Goal: Task Accomplishment & Management: Complete application form

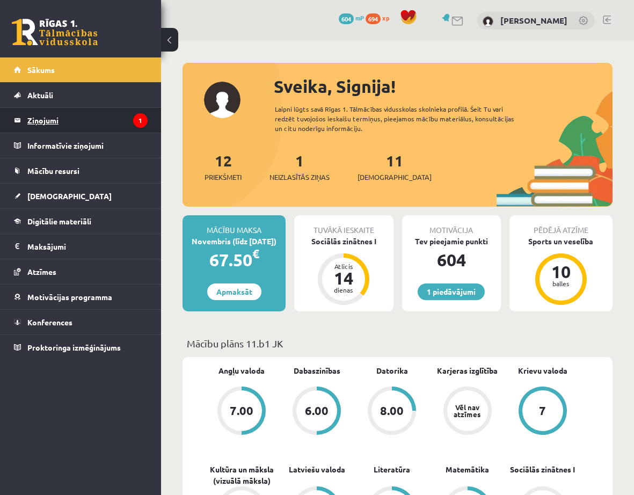
click at [117, 122] on legend "Ziņojumi 1" at bounding box center [87, 120] width 120 height 25
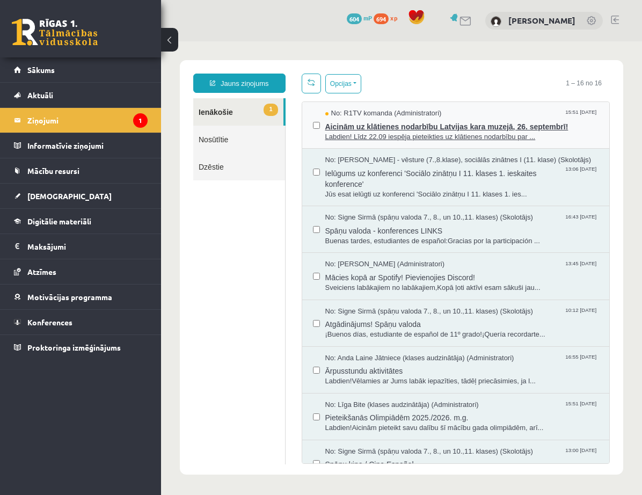
click at [505, 125] on span "Aicinām uz klātienes nodarbību Latvijas kara muzejā, 26. septembrī!" at bounding box center [462, 125] width 274 height 13
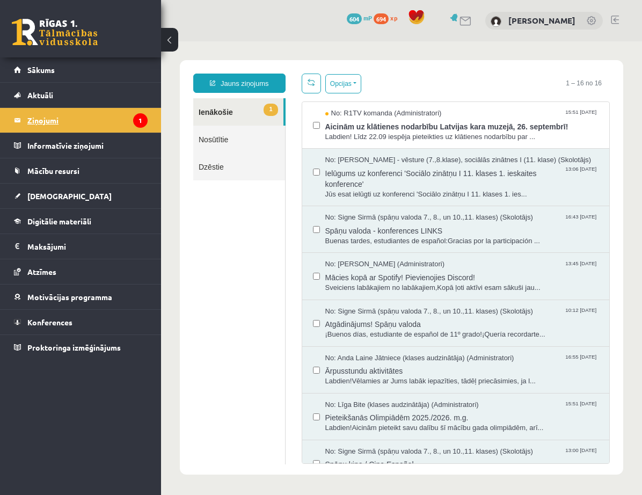
click at [56, 117] on legend "Ziņojumi 1" at bounding box center [87, 120] width 120 height 25
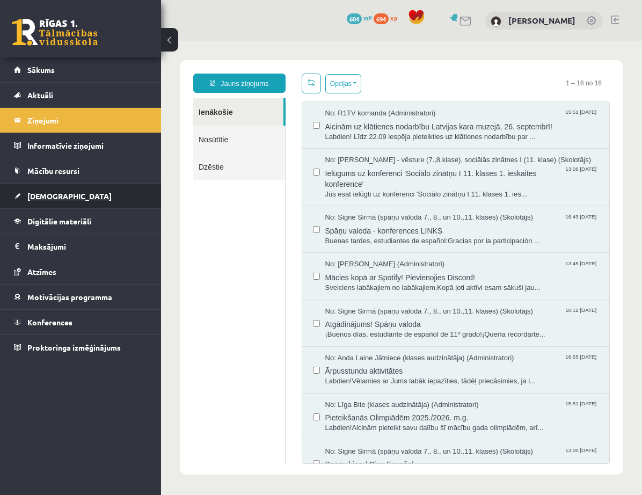
click at [43, 195] on span "[DEMOGRAPHIC_DATA]" at bounding box center [69, 196] width 84 height 10
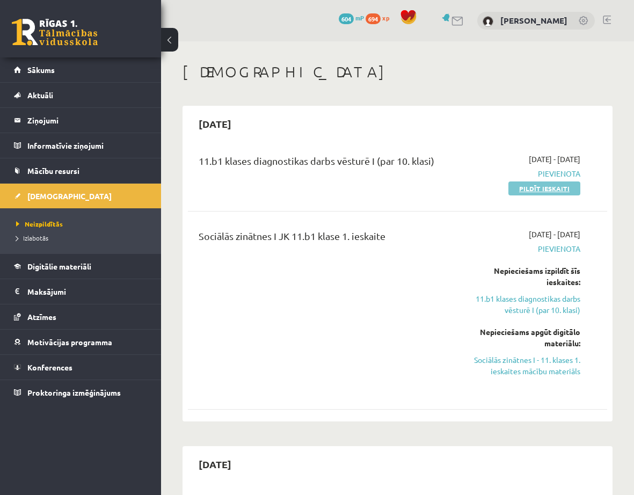
click at [557, 191] on link "Pildīt ieskaiti" at bounding box center [544, 188] width 72 height 14
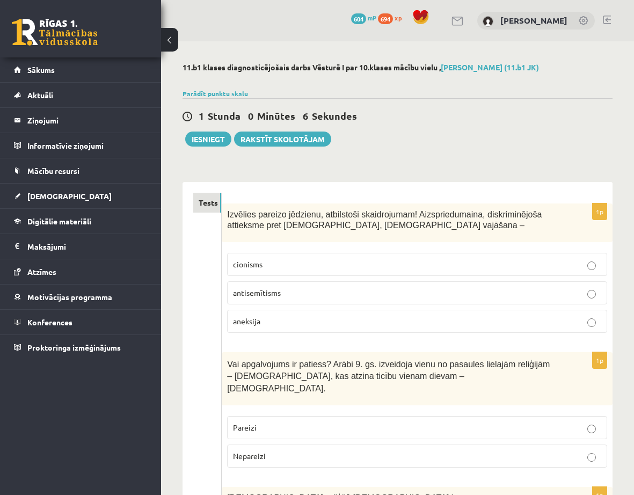
click at [267, 285] on label "antisemītisms" at bounding box center [417, 292] width 380 height 23
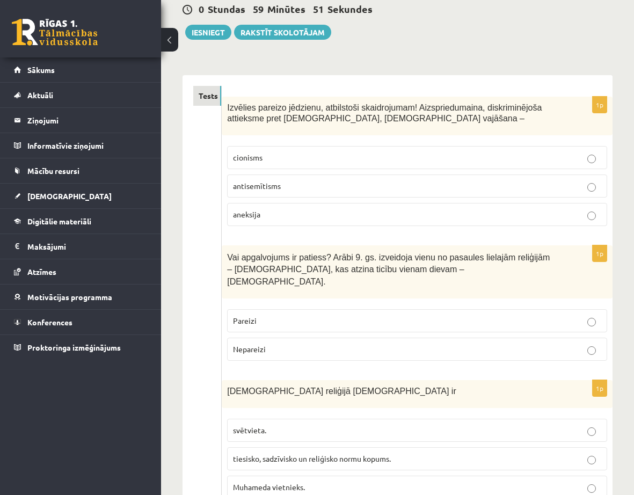
scroll to position [107, 0]
click at [534, 346] on label "Nepareizi" at bounding box center [417, 348] width 380 height 23
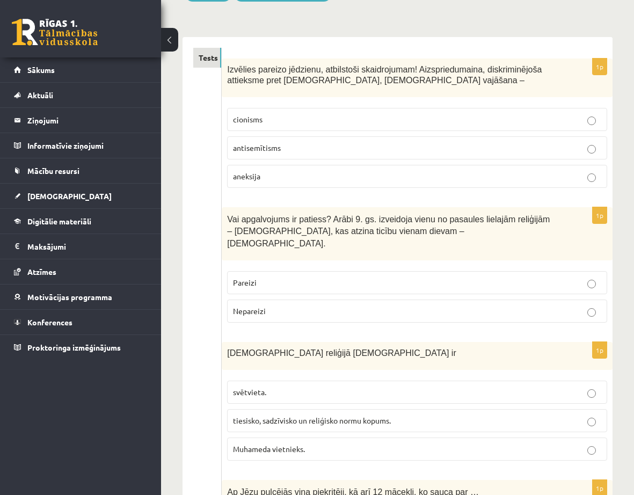
scroll to position [161, 0]
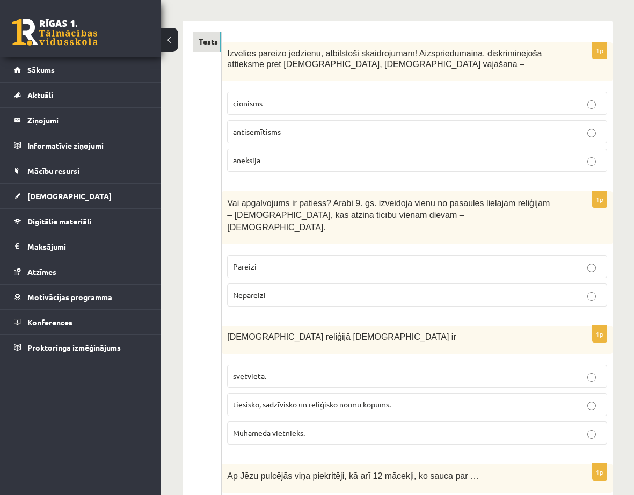
click at [517, 399] on p "tiesisko, sadzīvisko un reliģisko normu kopums." at bounding box center [417, 404] width 368 height 11
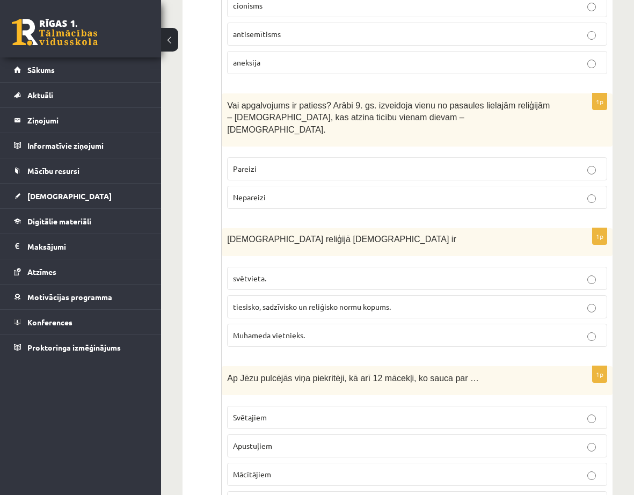
scroll to position [322, 0]
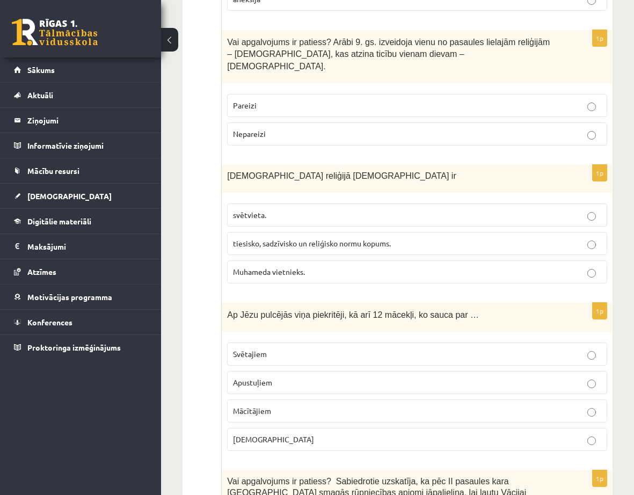
click at [315, 377] on p "Apustuļiem" at bounding box center [417, 382] width 368 height 11
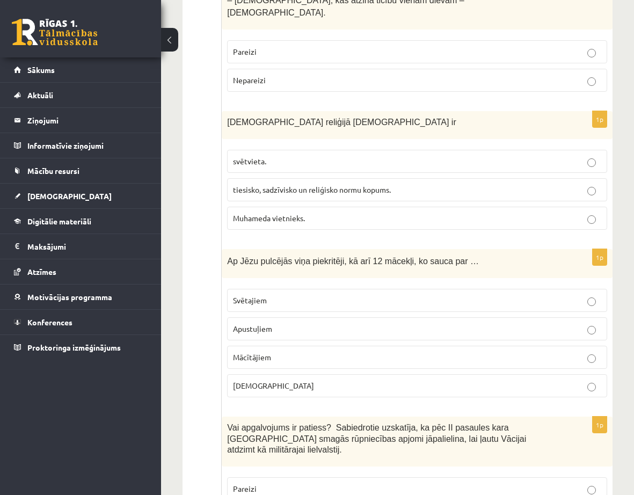
scroll to position [483, 0]
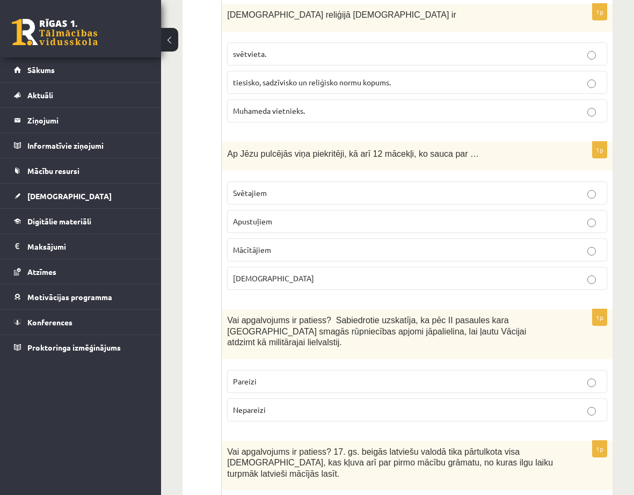
click at [369, 398] on label "Nepareizi" at bounding box center [417, 409] width 380 height 23
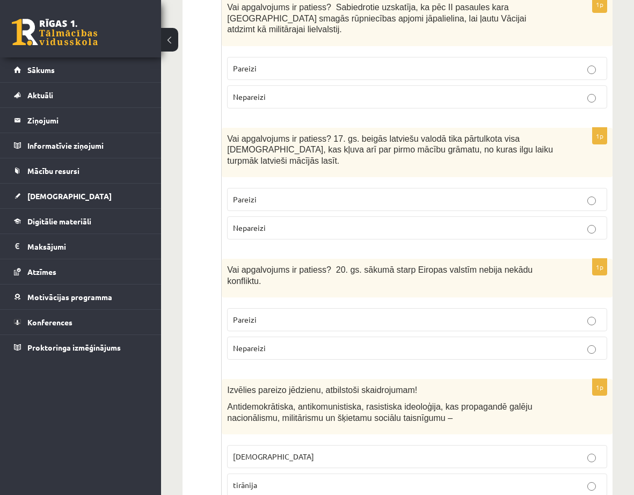
scroll to position [828, 0]
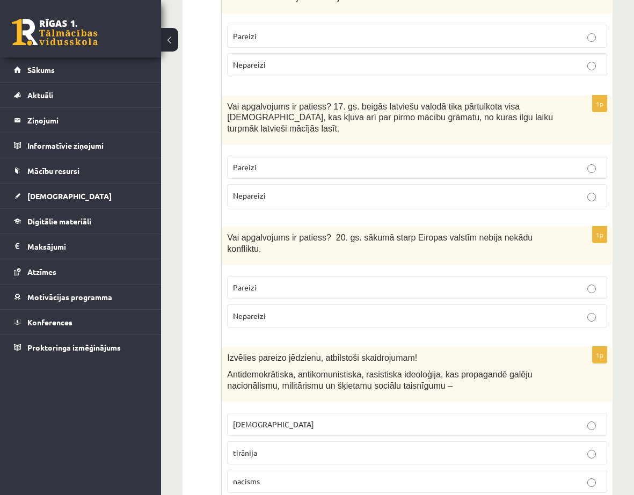
click at [324, 162] on p "Pareizi" at bounding box center [417, 167] width 368 height 11
click at [271, 310] on p "Nepareizi" at bounding box center [417, 315] width 368 height 11
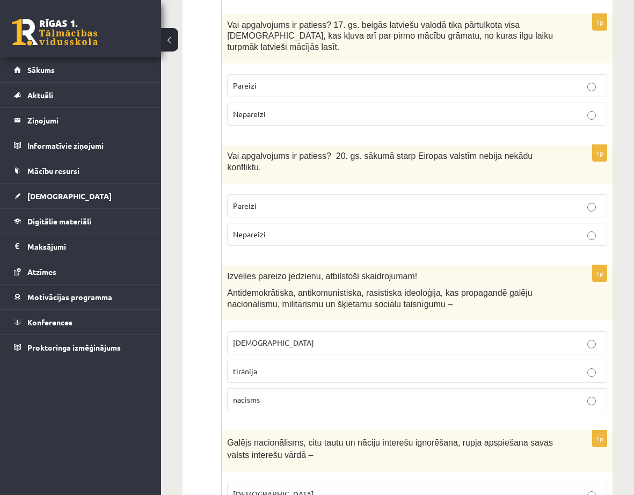
scroll to position [935, 0]
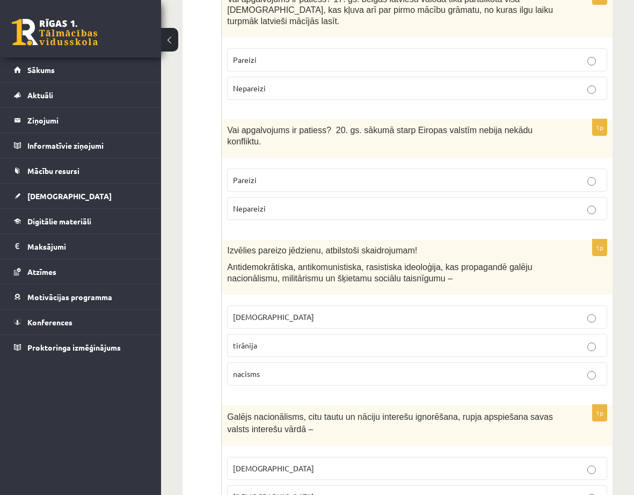
click at [357, 368] on p "nacisms" at bounding box center [417, 373] width 368 height 11
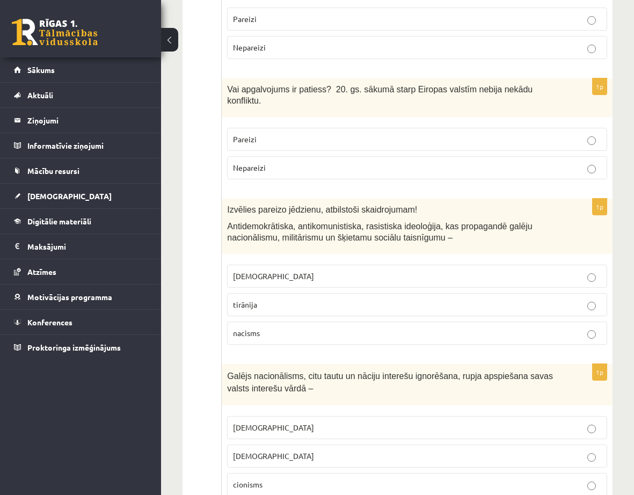
scroll to position [1043, 0]
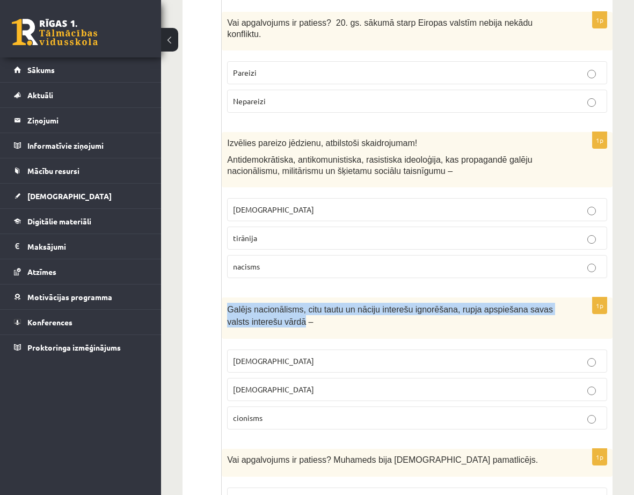
drag, startPoint x: 228, startPoint y: 265, endPoint x: 276, endPoint y: 280, distance: 49.9
click at [276, 305] on span "Galējs nacionālisms, citu tautu un nāciju interešu ignorēšana, rupja apspiešana…" at bounding box center [390, 315] width 326 height 21
copy span "Galējs nacionālisms, citu tautu un nāciju interešu ignorēšana, rupja apspiešana…"
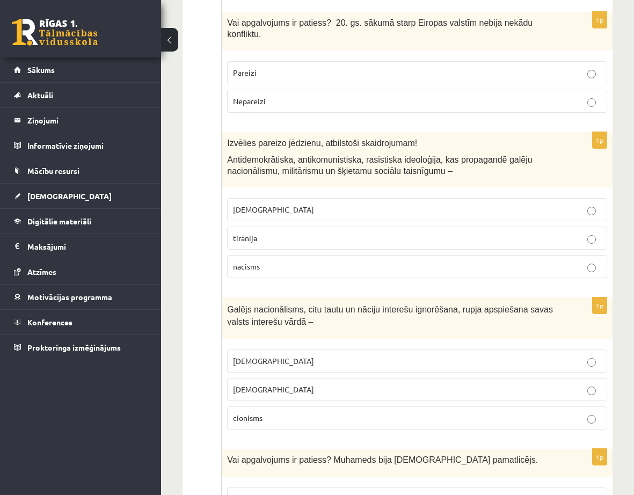
click at [292, 355] on p "šovinisms" at bounding box center [417, 360] width 368 height 11
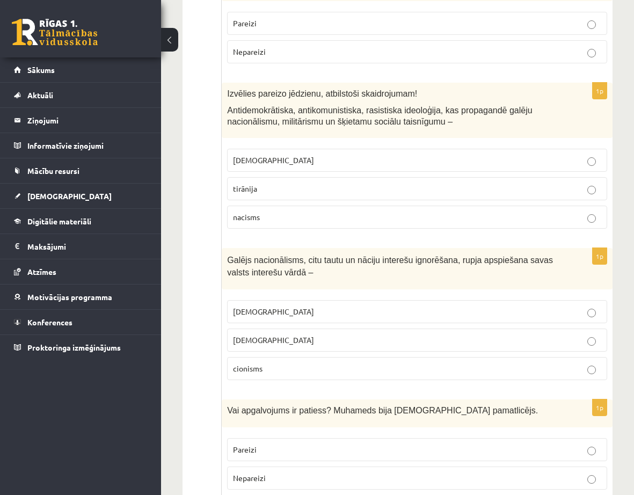
scroll to position [1150, 0]
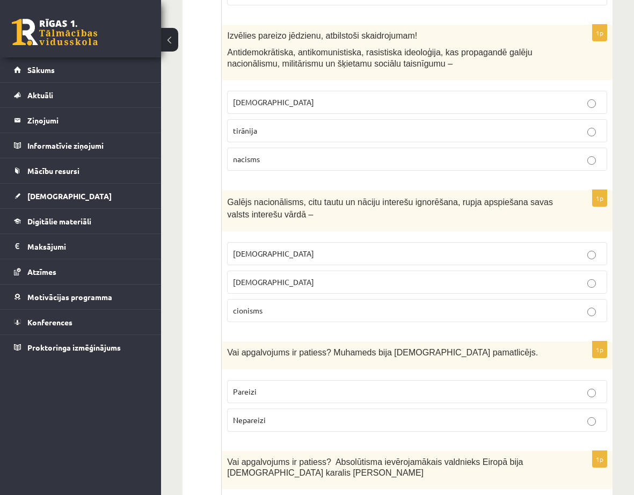
click at [404, 386] on p "Pareizi" at bounding box center [417, 391] width 368 height 11
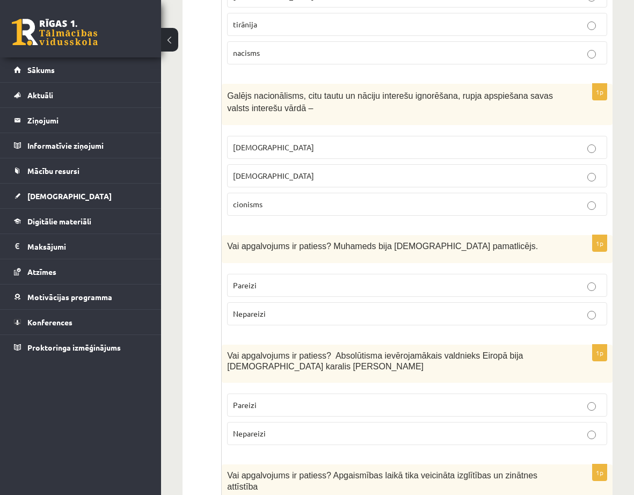
scroll to position [1257, 0]
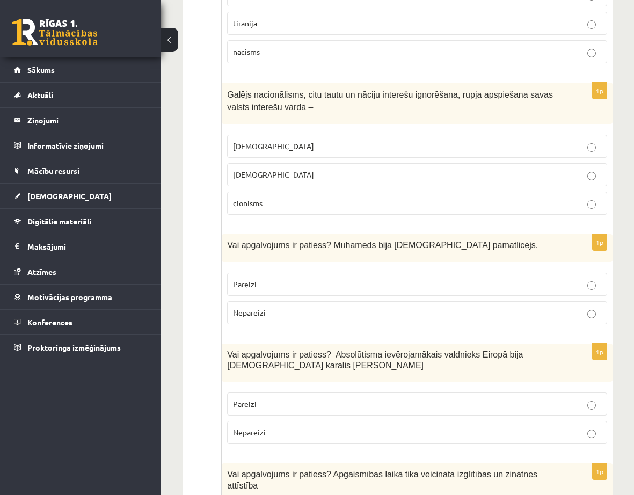
click at [413, 427] on p "Nepareizi" at bounding box center [417, 432] width 368 height 11
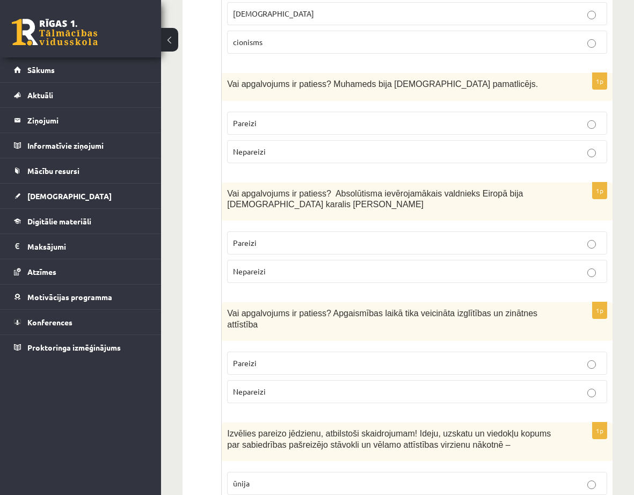
click at [357, 357] on p "Pareizi" at bounding box center [417, 362] width 368 height 11
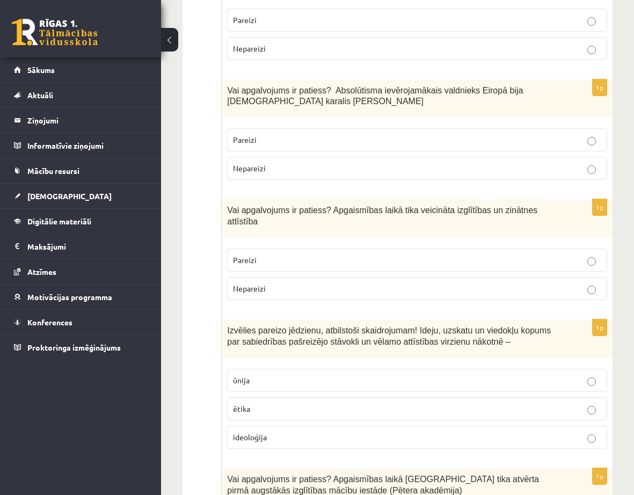
scroll to position [1526, 0]
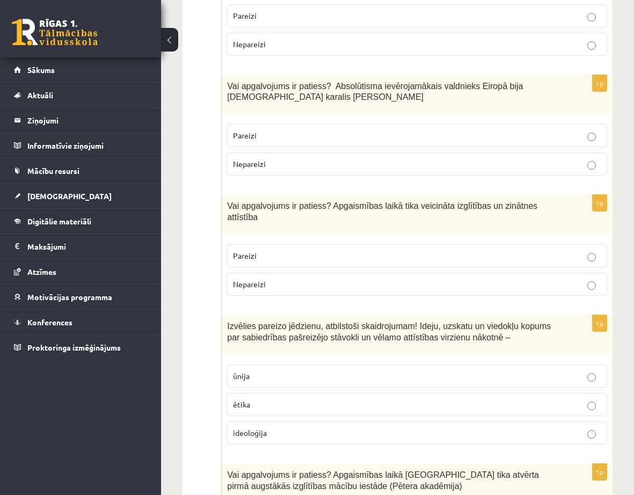
click at [412, 427] on p "ideoloģija" at bounding box center [417, 432] width 368 height 11
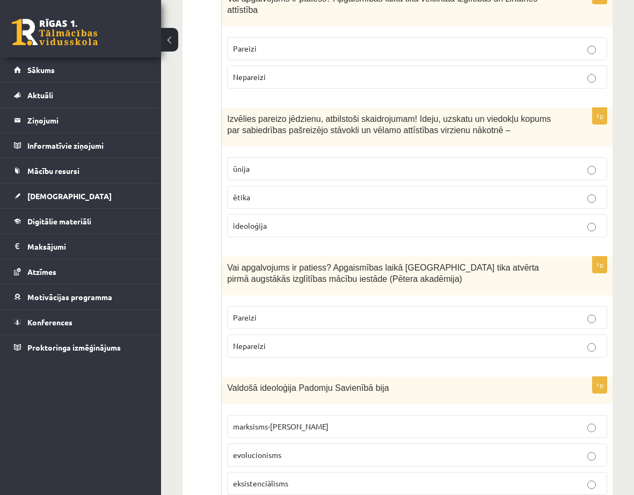
scroll to position [1740, 0]
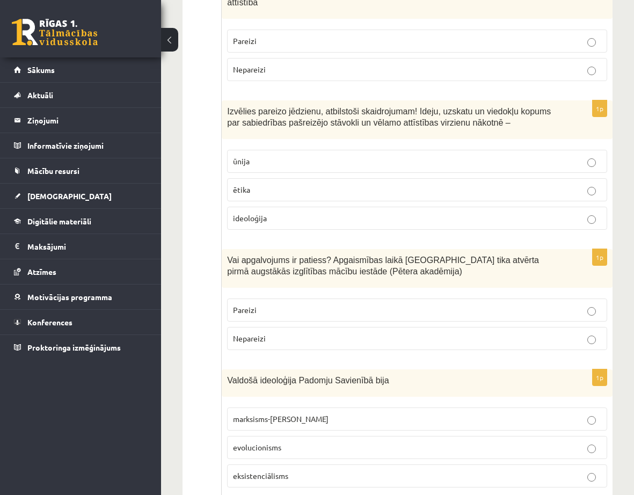
click at [369, 333] on p "Nepareizi" at bounding box center [417, 338] width 368 height 11
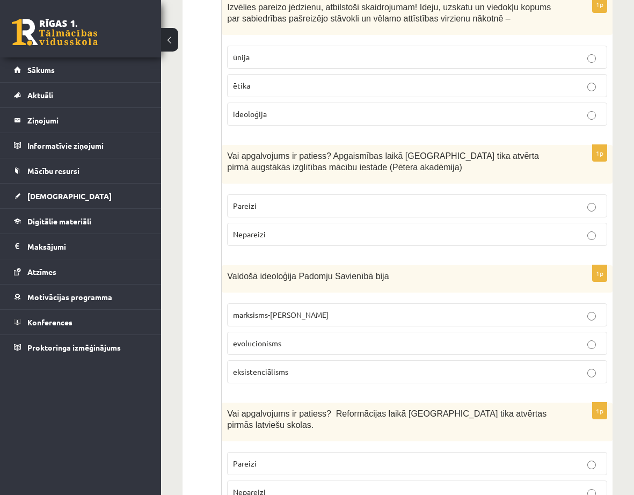
scroll to position [1848, 0]
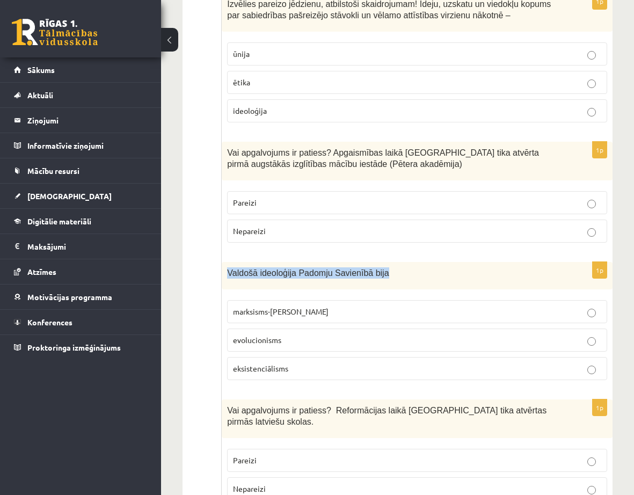
drag, startPoint x: 228, startPoint y: 218, endPoint x: 381, endPoint y: 220, distance: 153.0
click at [381, 267] on p "Valdošā ideoloģija Padomju Savienībā bija" at bounding box center [390, 272] width 326 height 11
copy span "Valdošā ideoloģija Padomju Savienībā bija"
click at [279, 300] on label "marksisms-ļeņinisms" at bounding box center [417, 311] width 380 height 23
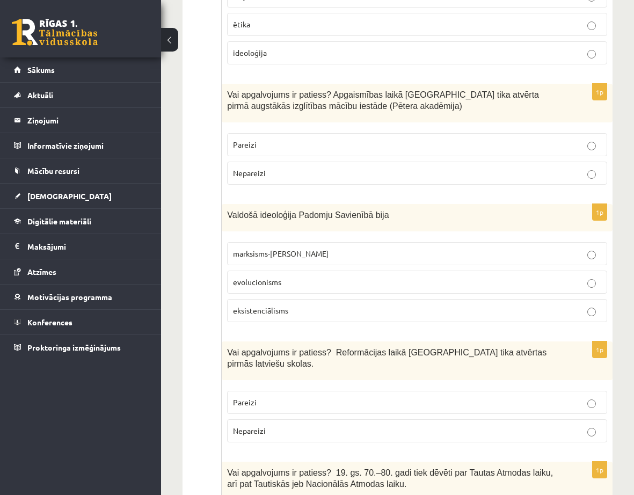
scroll to position [2009, 0]
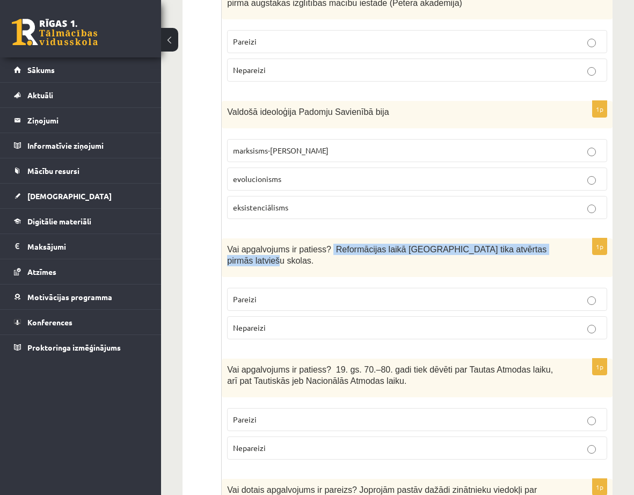
drag, startPoint x: 323, startPoint y: 193, endPoint x: 548, endPoint y: 195, distance: 225.9
click at [548, 244] on p "Vai apgalvojums ir patiess? Reformācijas laikā Livonijā tika atvērtas pirmās la…" at bounding box center [390, 255] width 326 height 22
copy span "Reformācijas laikā Livonijā tika atvērtas pirmās latviešu skolas."
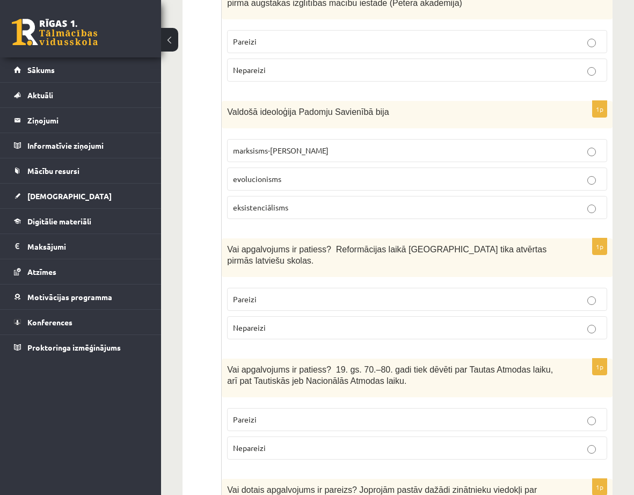
click at [275, 322] on p "Nepareizi" at bounding box center [417, 327] width 368 height 11
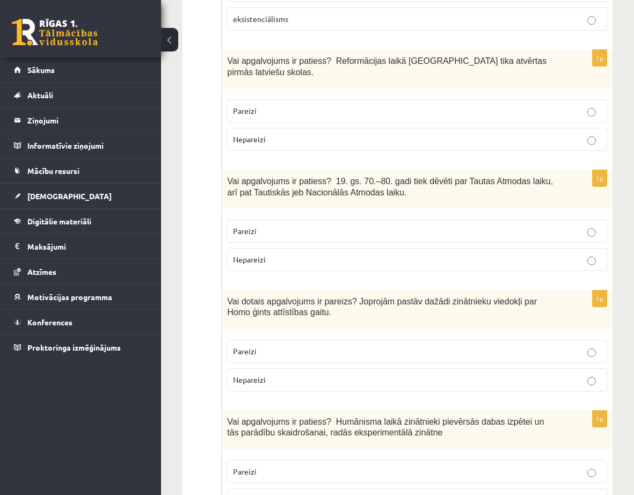
scroll to position [2206, 0]
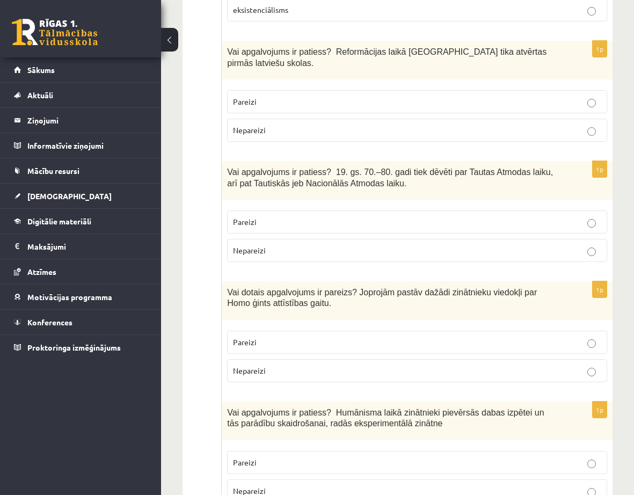
click at [550, 245] on p "Nepareizi" at bounding box center [417, 250] width 368 height 11
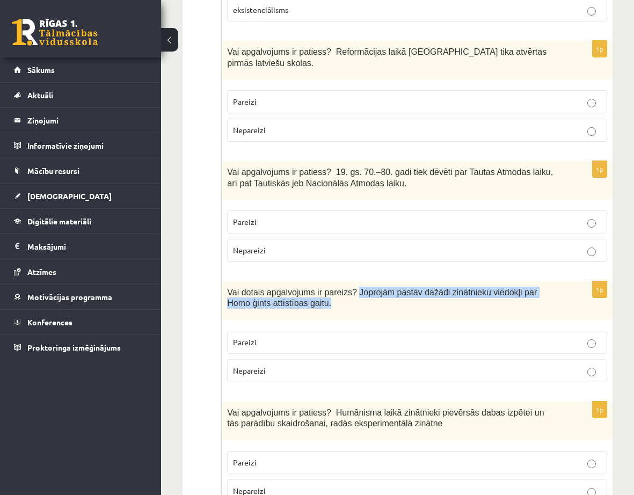
drag, startPoint x: 347, startPoint y: 223, endPoint x: 392, endPoint y: 233, distance: 46.7
click at [392, 287] on p "Vai dotais apgalvojums ir pareizs? Joprojām pastāv dažādi zinātnieku viedokļi p…" at bounding box center [390, 298] width 326 height 22
copy span "Joprojām pastāv dažādi zinātnieku viedokļi par Homo ģints attīstības gaitu."
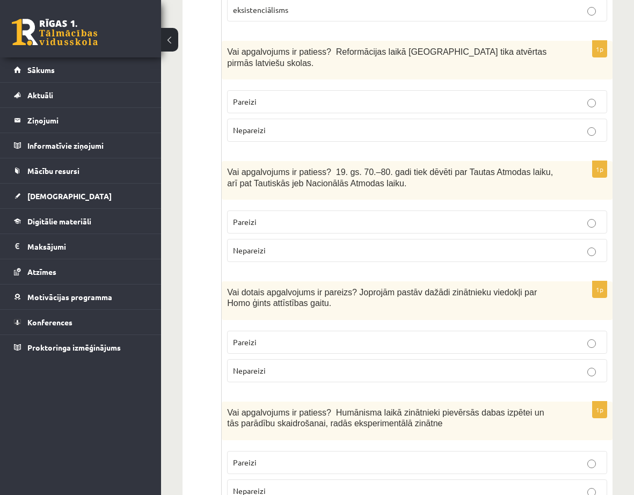
click at [363, 336] on p "Pareizi" at bounding box center [417, 341] width 368 height 11
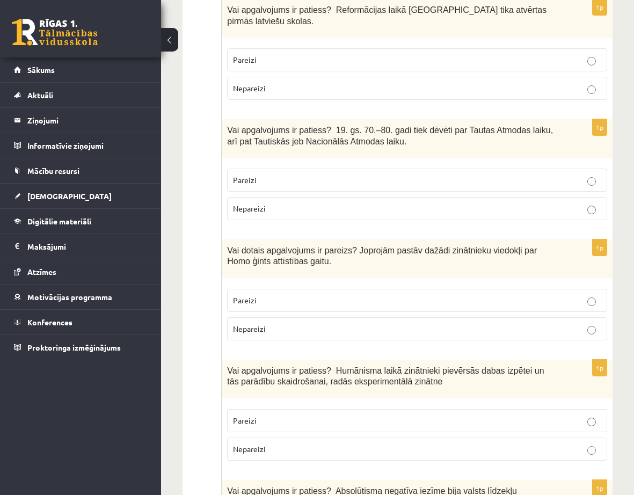
scroll to position [2314, 0]
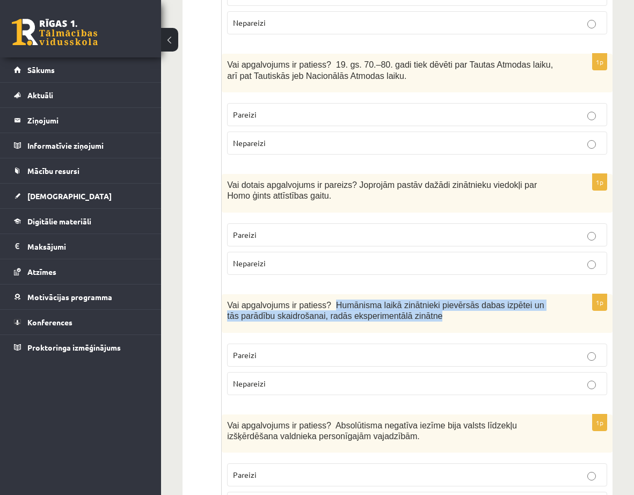
drag, startPoint x: 325, startPoint y: 237, endPoint x: 413, endPoint y: 250, distance: 88.9
click at [413, 299] on p "Vai apgalvojums ir patiess? Humānisma laikā zinātnieki pievērsās dabas izpētei …" at bounding box center [390, 310] width 326 height 22
copy span "Humānisma laikā zinātnieki pievērsās dabas izpētei un tās parādību skaidrošanai…"
click at [519, 299] on p "Vai apgalvojums ir patiess? Humānisma laikā zinātnieki pievērsās dabas izpētei …" at bounding box center [390, 310] width 326 height 22
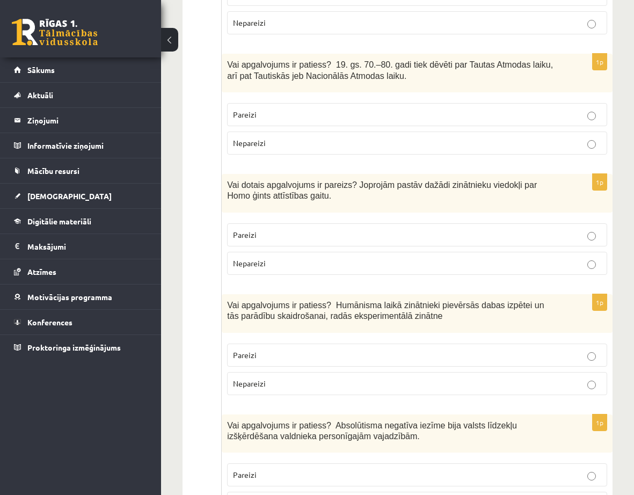
click at [347, 378] on p "Nepareizi" at bounding box center [417, 383] width 368 height 11
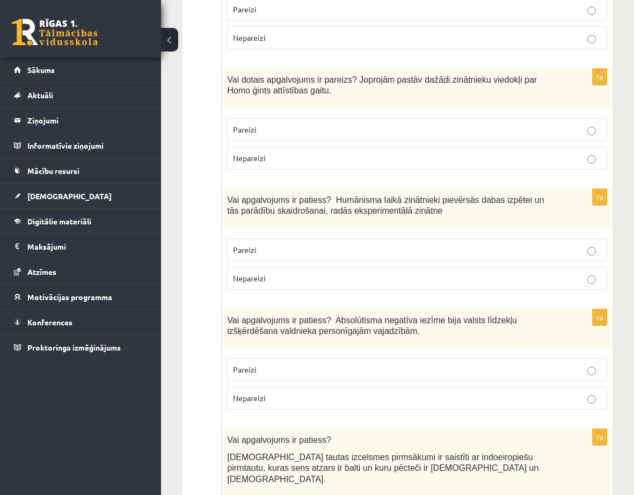
scroll to position [2421, 0]
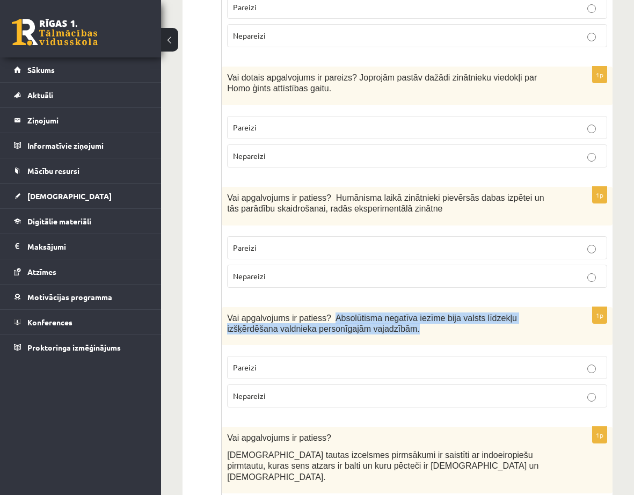
drag, startPoint x: 325, startPoint y: 248, endPoint x: 336, endPoint y: 261, distance: 17.1
click at [355, 312] on p "Vai apgalvojums ir patiess? Absolūtisma negatīva iezīme bija valsts līdzekļu iz…" at bounding box center [390, 323] width 326 height 22
copy span "Absolūtisma negatīva iezīme bija valsts līdzekļu izšķērdēšana valdnieka personī…"
click at [447, 312] on p "Vai apgalvojums ir patiess? Absolūtisma negatīva iezīme bija valsts līdzekļu iz…" at bounding box center [390, 323] width 326 height 22
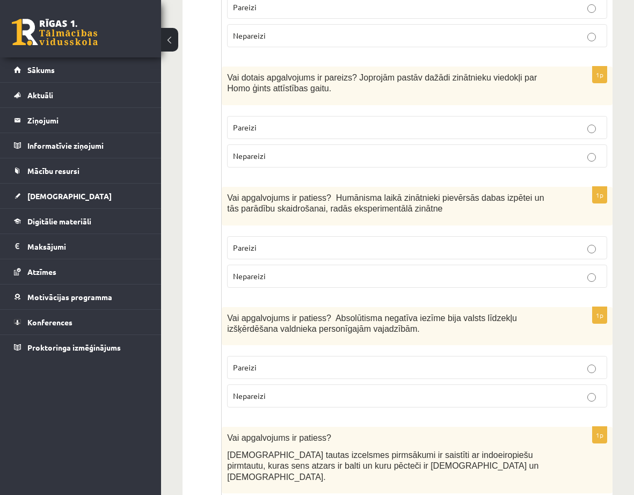
click at [378, 362] on p "Pareizi" at bounding box center [417, 367] width 368 height 11
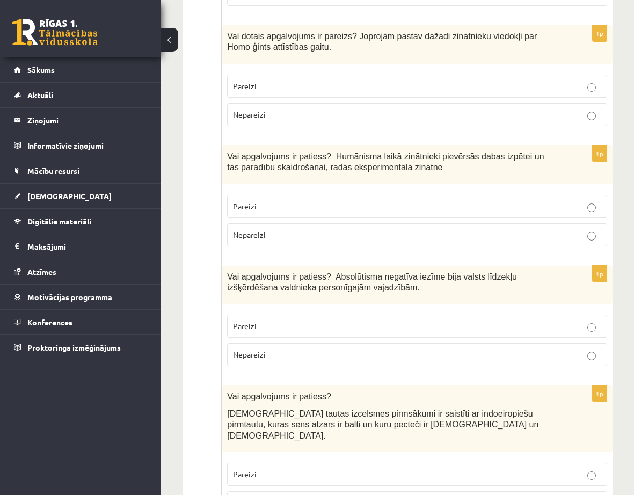
scroll to position [2528, 0]
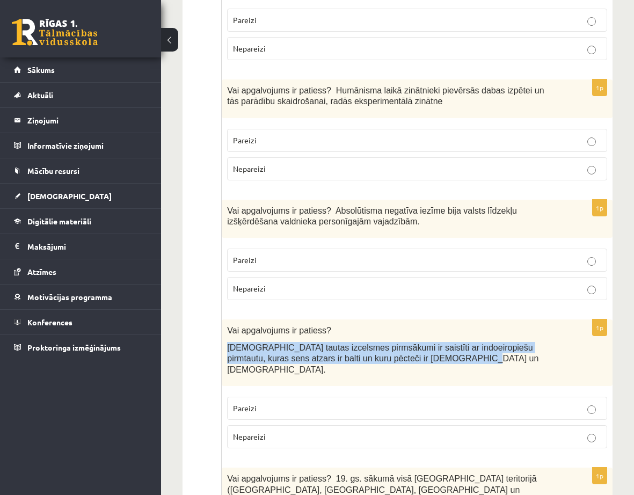
drag, startPoint x: 228, startPoint y: 280, endPoint x: 389, endPoint y: 295, distance: 162.2
click at [389, 342] on p "Latviešu tautas izcelsmes pirmsākumi ir saistīti ar indoeiropiešu pirmtautu, ku…" at bounding box center [390, 358] width 326 height 33
copy span "Latviešu tautas izcelsmes pirmsākumi ir saistīti ar indoeiropiešu pirmtautu, ku…"
click at [434, 342] on p "Latviešu tautas izcelsmes pirmsākumi ir saistīti ar indoeiropiešu pirmtautu, ku…" at bounding box center [390, 358] width 326 height 33
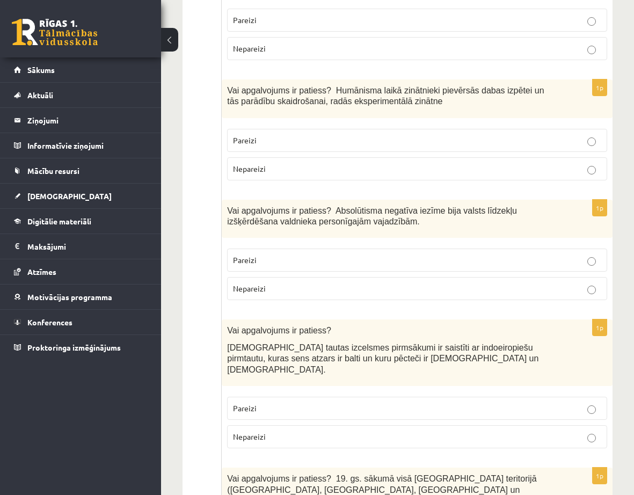
click at [349, 402] on p "Pareizi" at bounding box center [417, 407] width 368 height 11
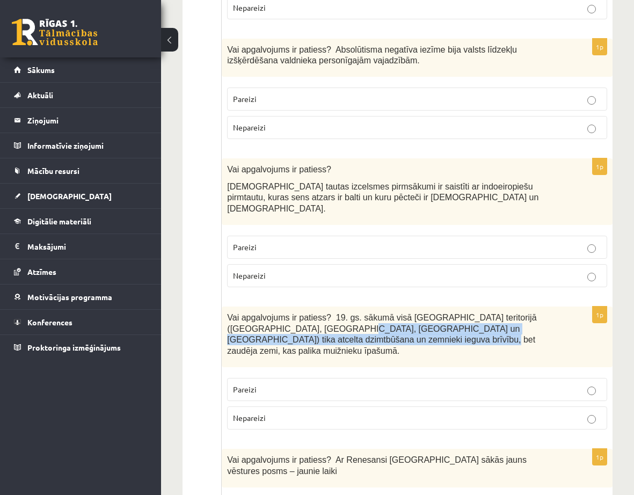
drag, startPoint x: 267, startPoint y: 250, endPoint x: 292, endPoint y: 262, distance: 28.1
click at [313, 312] on p "Vai apgalvojums ir patiess? 19. gs. sākumā visā Latvijas teritorijā (Kurzemē, Z…" at bounding box center [390, 334] width 326 height 44
copy span "tika atcelta dzimtbūšana un zemnieki ieguva brīvību, bet zaudēja zemi, kas pali…"
click at [409, 306] on div "Vai apgalvojums ir patiess? 19. gs. sākumā visā Latvijas teritorijā (Kurzemē, Z…" at bounding box center [417, 336] width 391 height 61
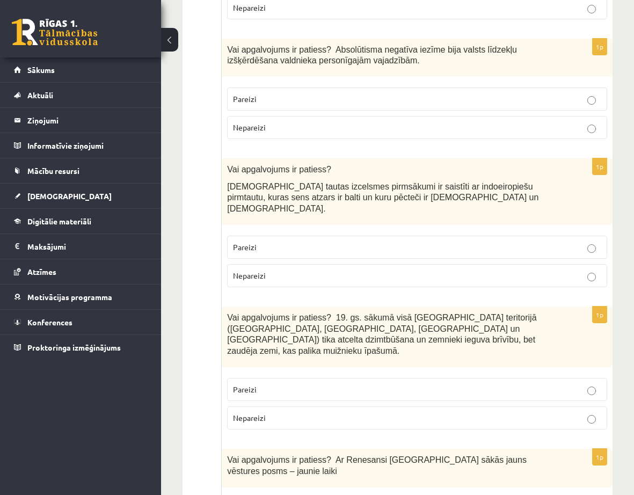
click at [419, 406] on label "Nepareizi" at bounding box center [417, 417] width 380 height 23
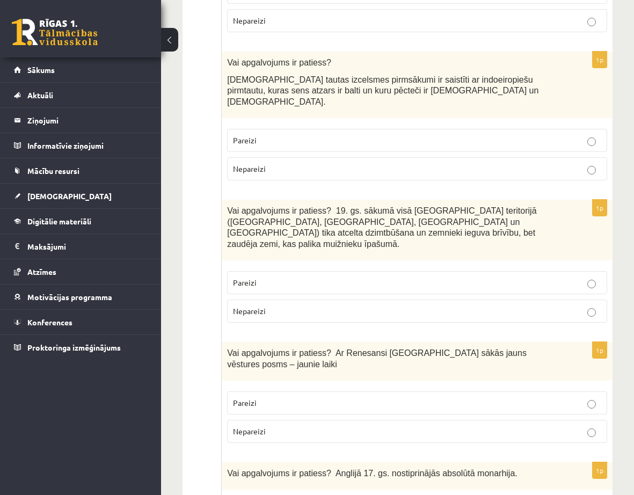
scroll to position [2797, 0]
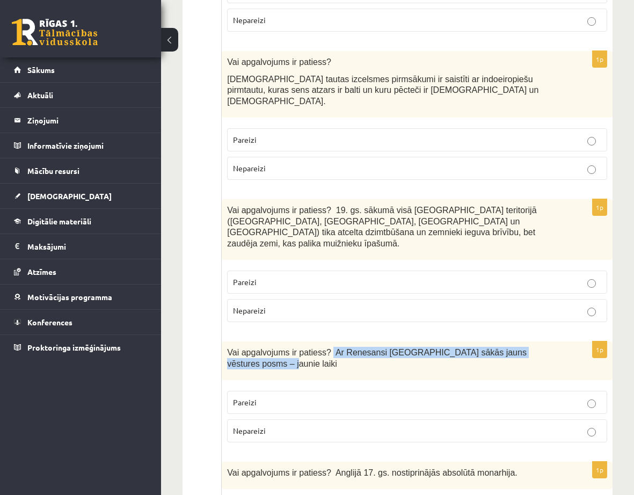
drag, startPoint x: 323, startPoint y: 263, endPoint x: 516, endPoint y: 261, distance: 193.2
click at [538, 341] on div "Vai apgalvojums ir patiess? Ar Renesansi Eiropā sākās jauns vēstures posms – ja…" at bounding box center [417, 360] width 391 height 39
copy span "Ar Renesansi Eiropā sākās jauns vēstures posms – jaunie laiki"
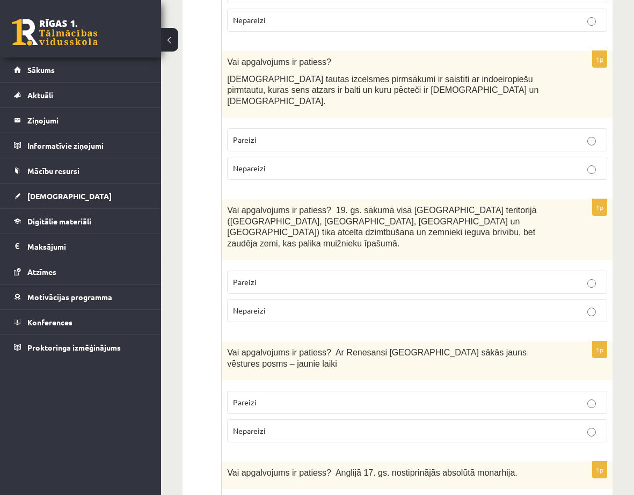
click at [304, 397] on p "Pareizi" at bounding box center [417, 402] width 368 height 11
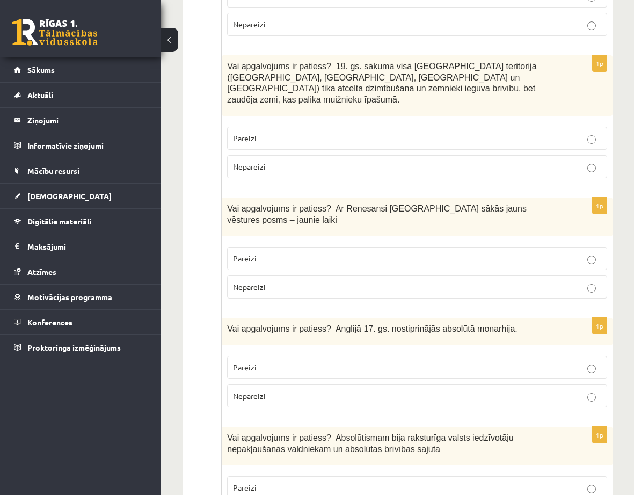
scroll to position [2958, 0]
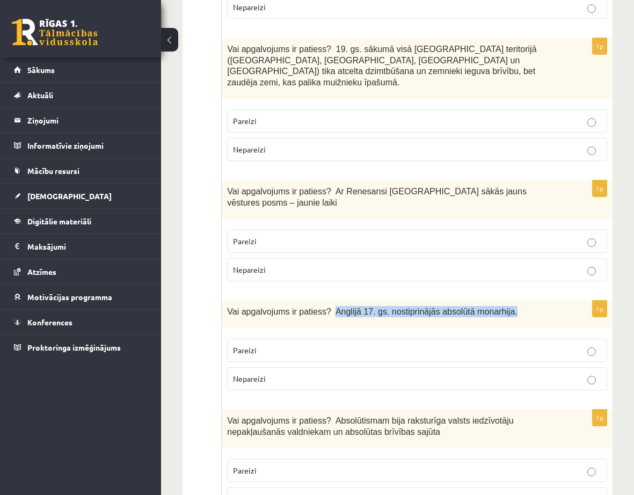
drag, startPoint x: 324, startPoint y: 211, endPoint x: 496, endPoint y: 215, distance: 171.8
click at [496, 306] on p "Vai apgalvojums ir patiess? Anglijā 17. gs. nostiprinājās absolūtā monarhija." at bounding box center [390, 311] width 326 height 11
copy span "Anglijā 17. gs. nostiprinājās absolūtā monarhija."
click at [303, 373] on p "Nepareizi" at bounding box center [417, 378] width 368 height 11
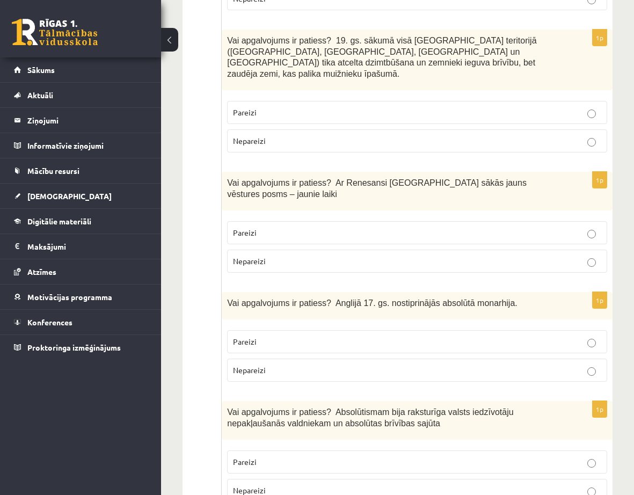
scroll to position [3065, 0]
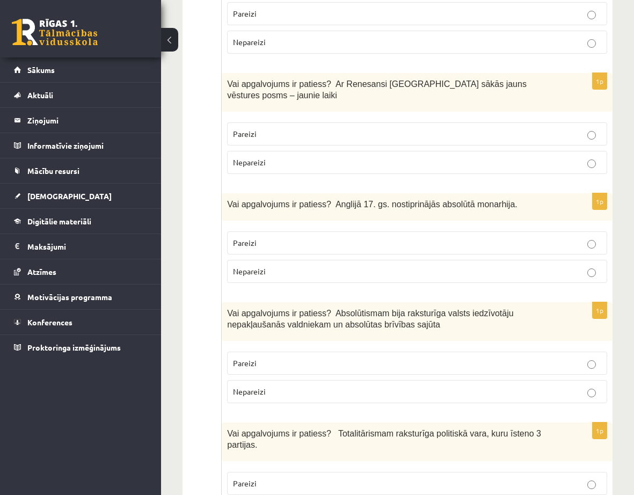
click at [363, 386] on p "Nepareizi" at bounding box center [417, 391] width 368 height 11
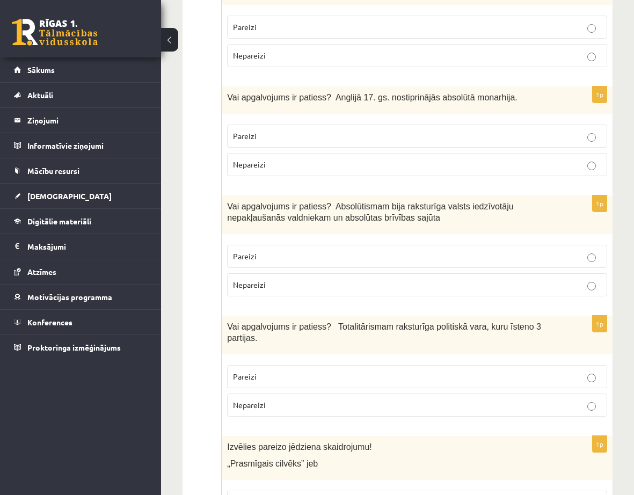
scroll to position [3172, 0]
drag, startPoint x: 327, startPoint y: 226, endPoint x: 545, endPoint y: 226, distance: 217.9
click at [545, 320] on p "Vai apgalvojums ir patiess? Totalitārismam raksturīga politiskā vara, kuru īste…" at bounding box center [390, 331] width 326 height 22
click at [349, 399] on p "Nepareizi" at bounding box center [417, 404] width 368 height 11
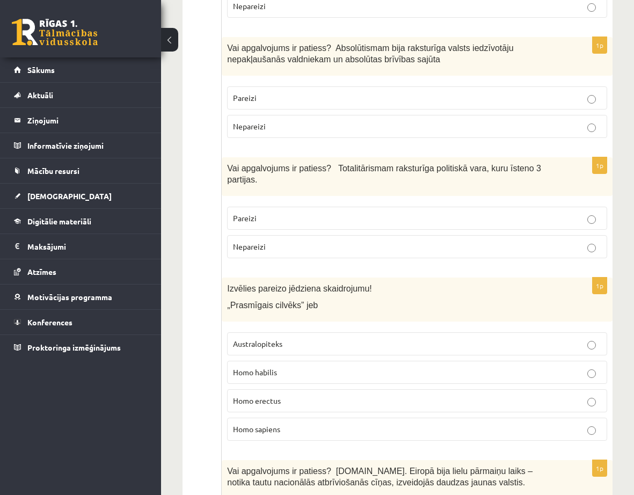
scroll to position [3387, 0]
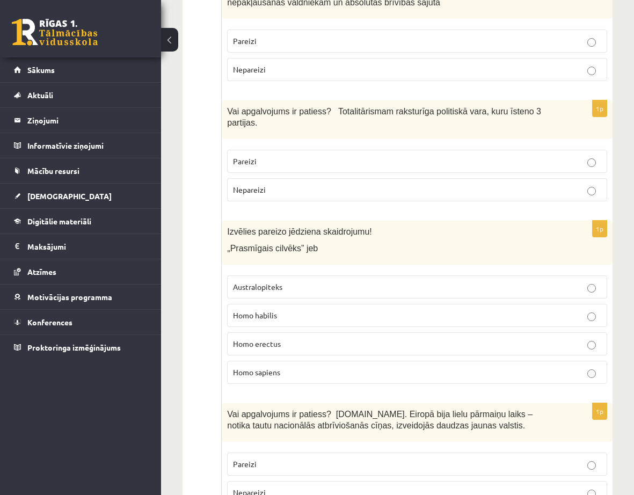
click at [283, 310] on p "Homo habilis" at bounding box center [417, 315] width 368 height 11
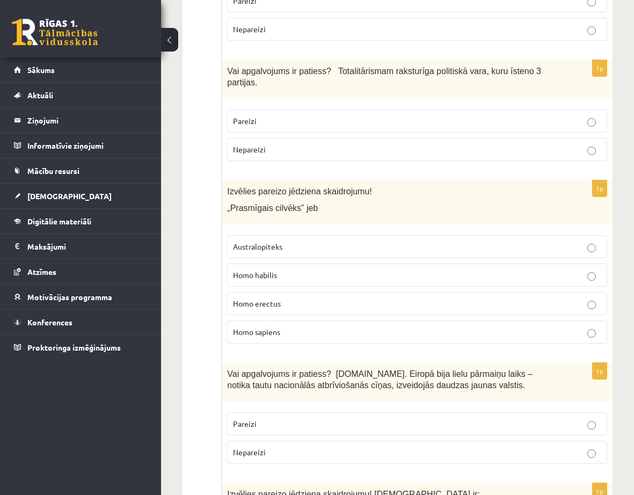
scroll to position [3494, 0]
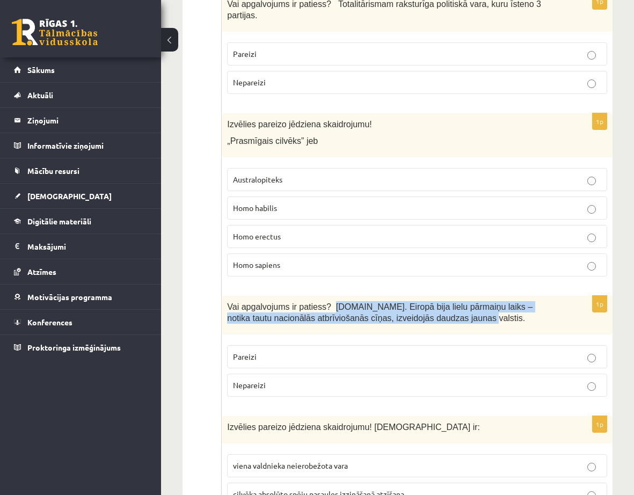
drag, startPoint x: 325, startPoint y: 194, endPoint x: 466, endPoint y: 207, distance: 141.7
click at [466, 301] on p "Vai apgalvojums ir patiess? 19.gs. Eiropā bija lielu pārmaiņu laiks – notika ta…" at bounding box center [390, 312] width 326 height 22
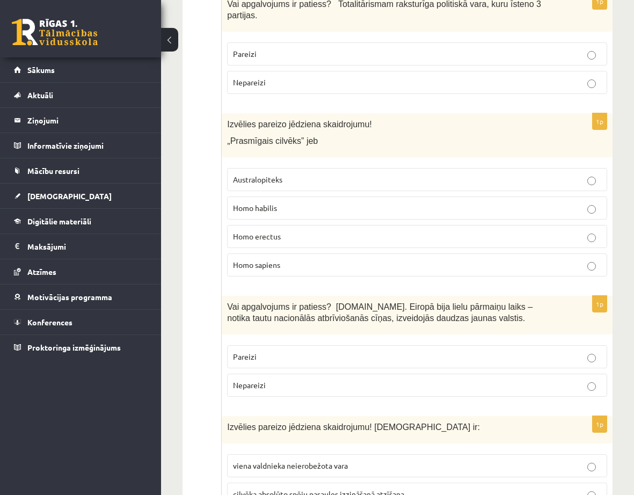
click at [351, 296] on div "1p Vai apgalvojums ir patiess? 19.gs. Eiropā bija lielu pārmaiņu laiks – notika…" at bounding box center [417, 350] width 391 height 109
drag, startPoint x: 484, startPoint y: 194, endPoint x: 286, endPoint y: 206, distance: 198.4
click at [292, 302] on span "Vai apgalvojums ir patiess? 19.gs. Eiropā bija lielu pārmaiņu laiks – notika ta…" at bounding box center [379, 312] width 305 height 20
click at [428, 379] on p "Nepareizi" at bounding box center [417, 384] width 368 height 11
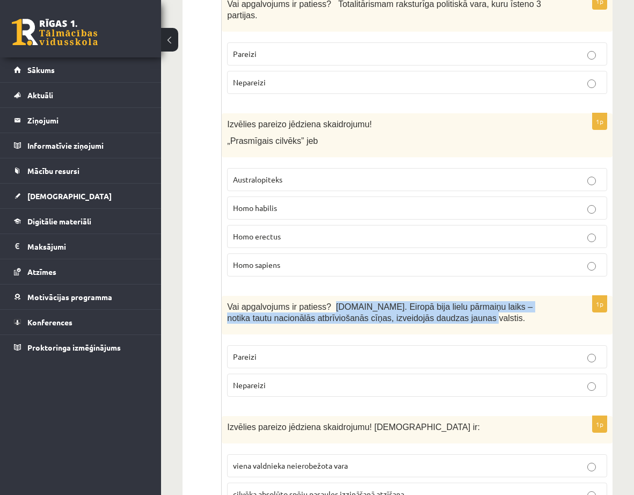
drag, startPoint x: 324, startPoint y: 195, endPoint x: 397, endPoint y: 208, distance: 74.2
click at [419, 301] on p "Vai apgalvojums ir patiess? 19.gs. Eiropā bija lielu pārmaiņu laiks – notika ta…" at bounding box center [390, 312] width 326 height 22
click at [440, 374] on label "Nepareizi" at bounding box center [417, 385] width 380 height 23
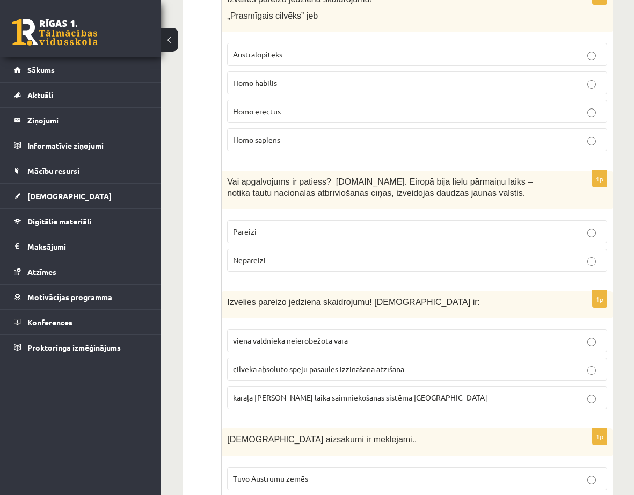
scroll to position [3629, 0]
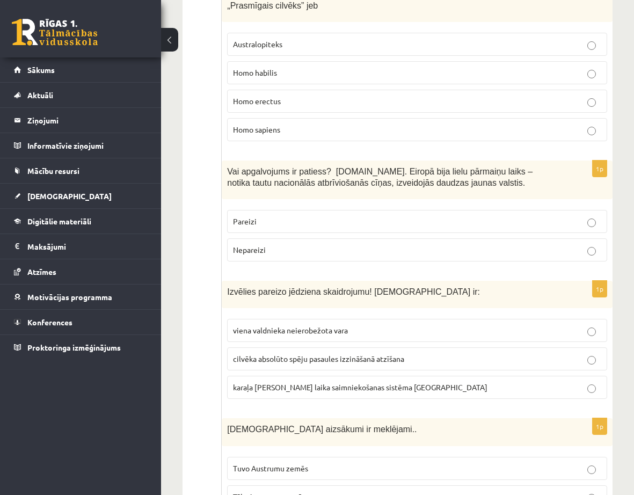
click at [336, 325] on span "viena valdnieka neierobežota vara" at bounding box center [290, 330] width 115 height 10
drag, startPoint x: 227, startPoint y: 318, endPoint x: 346, endPoint y: 316, distance: 118.6
click at [346, 424] on span "Kristietības aizsākumi ir meklējami.." at bounding box center [321, 428] width 189 height 9
click at [267, 463] on span "Tuvo Austrumu zemēs" at bounding box center [270, 468] width 75 height 10
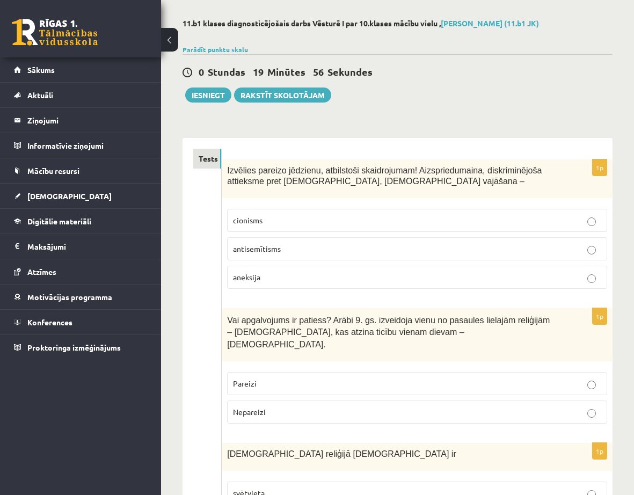
scroll to position [0, 0]
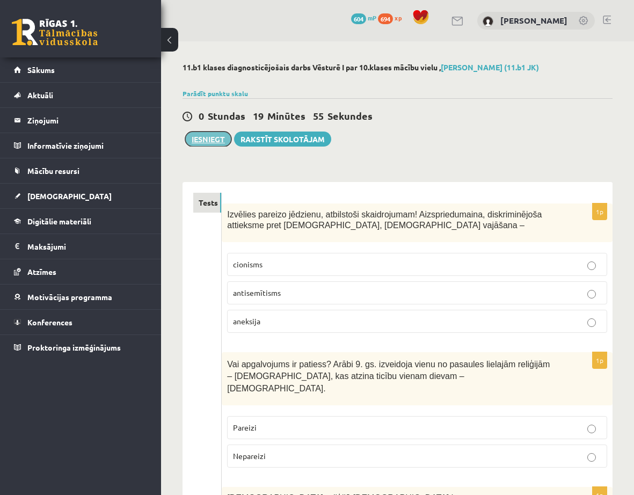
click at [199, 141] on button "Iesniegt" at bounding box center [208, 138] width 46 height 15
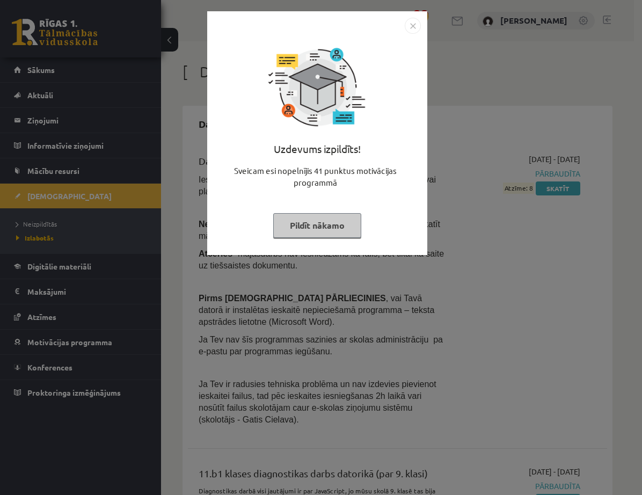
click at [307, 223] on button "Pildīt nākamo" at bounding box center [317, 225] width 88 height 25
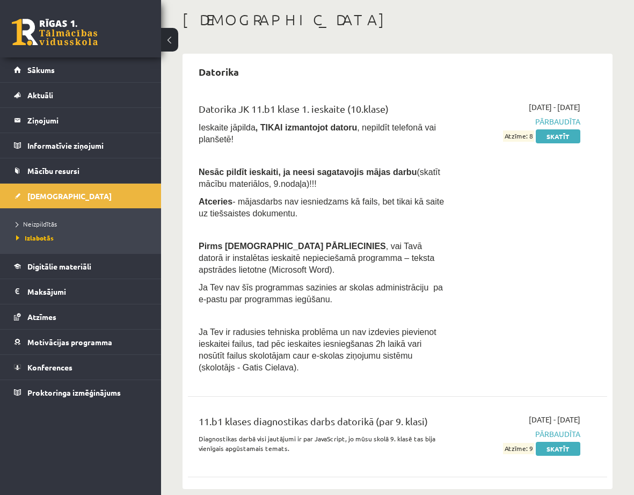
scroll to position [215, 0]
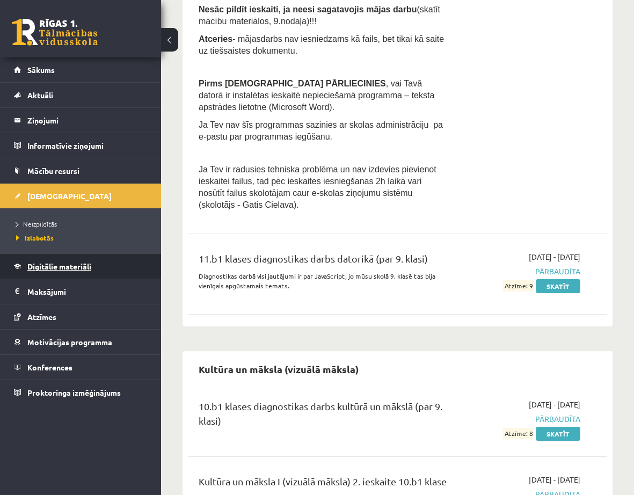
click at [55, 267] on span "Digitālie materiāli" at bounding box center [59, 266] width 64 height 10
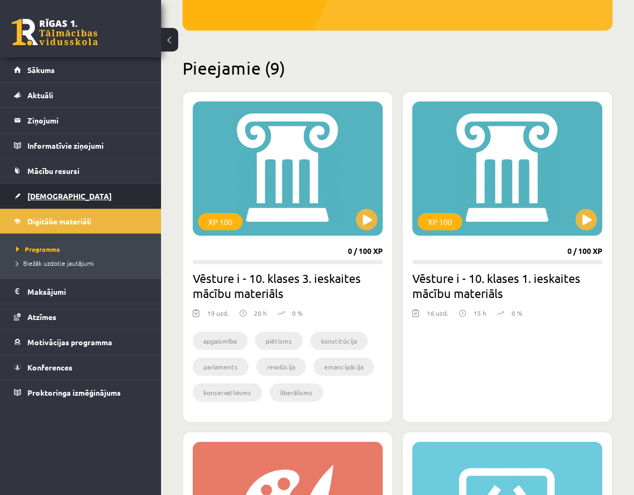
click at [45, 196] on span "[DEMOGRAPHIC_DATA]" at bounding box center [69, 196] width 84 height 10
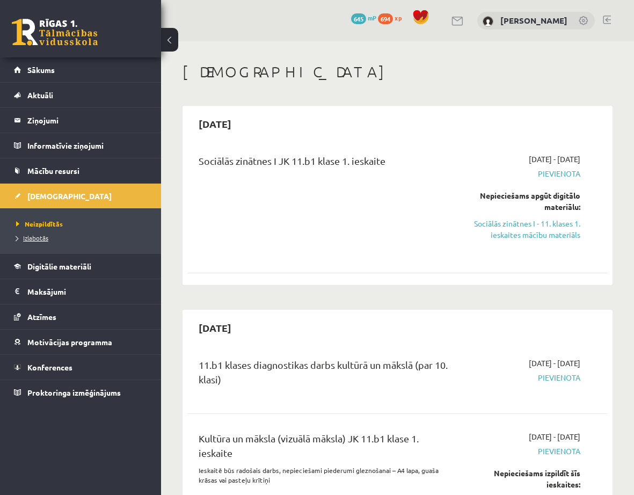
click at [41, 238] on span "Izlabotās" at bounding box center [32, 237] width 32 height 9
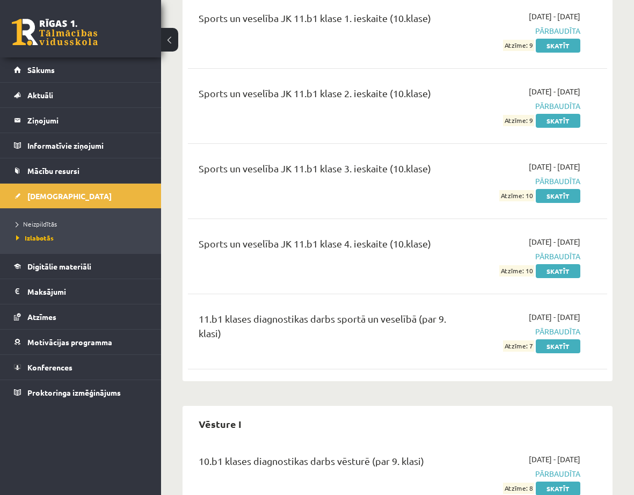
scroll to position [1052, 0]
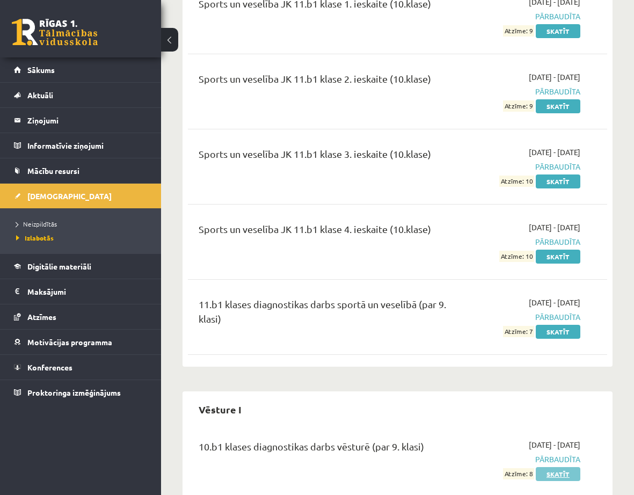
click at [563, 467] on link "Skatīt" at bounding box center [558, 474] width 45 height 14
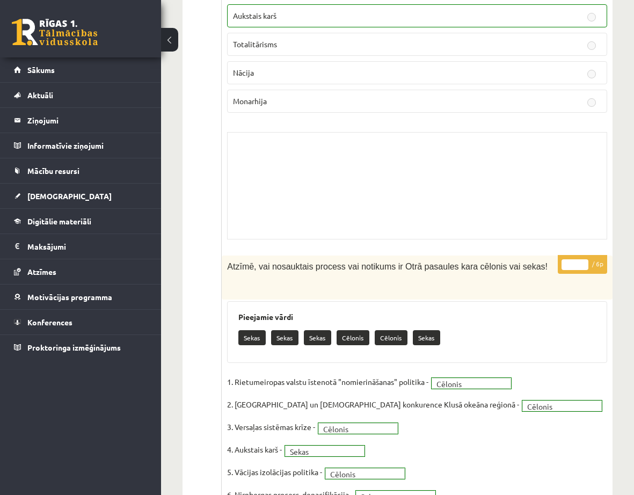
scroll to position [7346, 0]
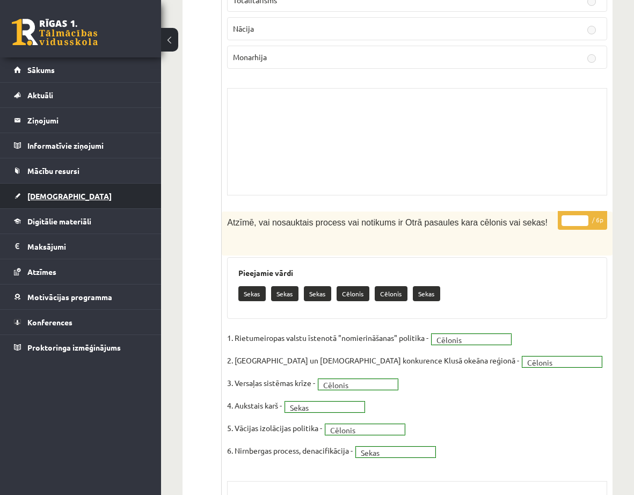
click at [41, 201] on link "[DEMOGRAPHIC_DATA]" at bounding box center [81, 196] width 134 height 25
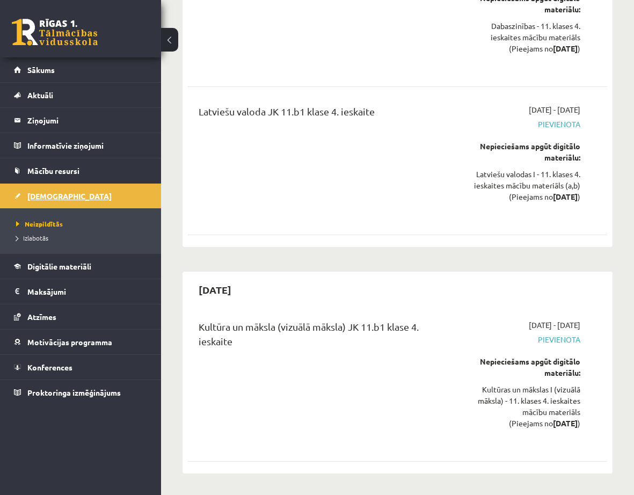
scroll to position [5630, 0]
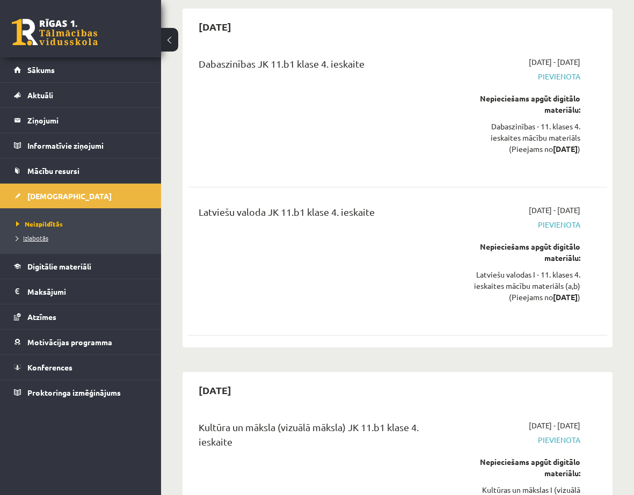
click at [28, 240] on span "Izlabotās" at bounding box center [32, 237] width 32 height 9
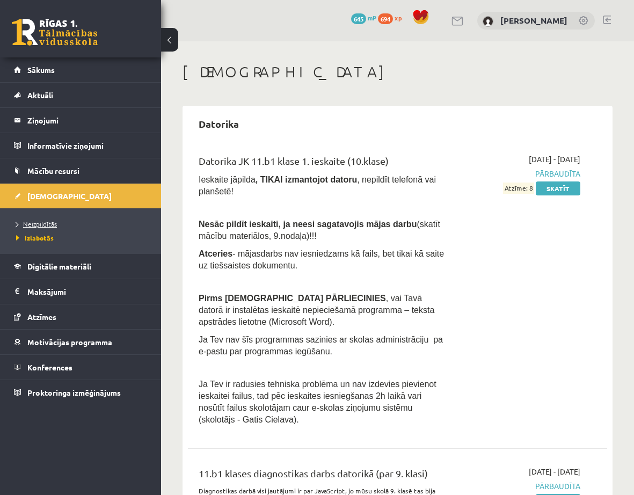
click at [48, 225] on span "Neizpildītās" at bounding box center [36, 223] width 41 height 9
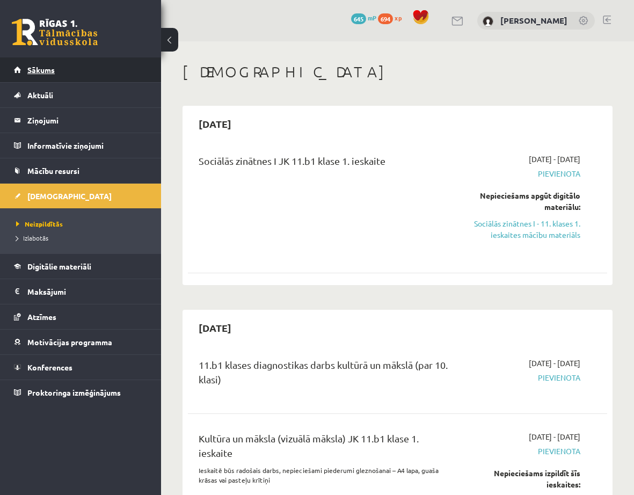
click at [45, 65] on span "Sākums" at bounding box center [40, 70] width 27 height 10
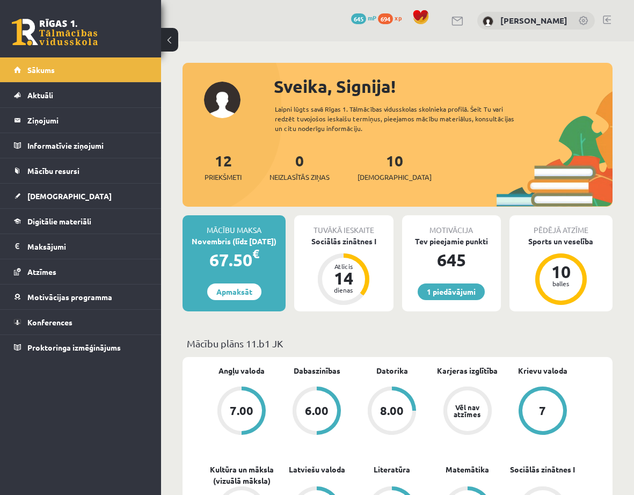
click at [363, 16] on span "645" at bounding box center [358, 18] width 15 height 11
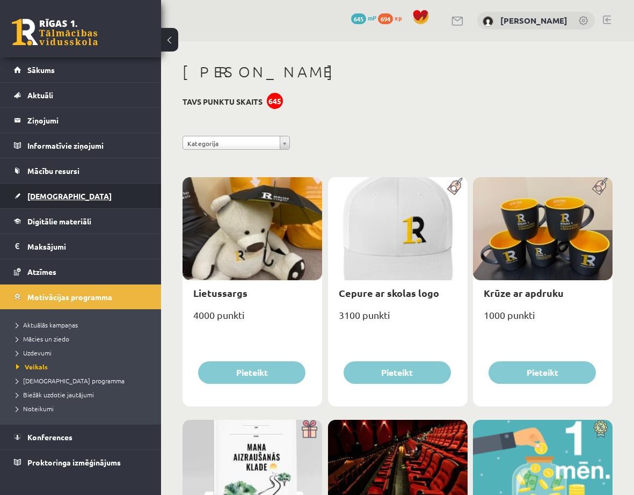
click at [64, 203] on link "[DEMOGRAPHIC_DATA]" at bounding box center [81, 196] width 134 height 25
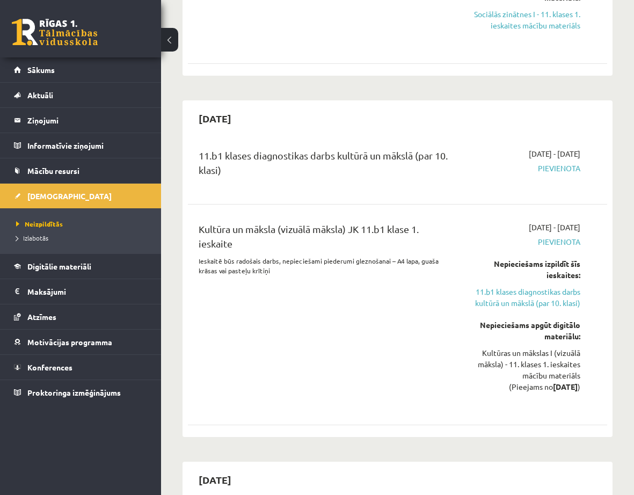
scroll to position [215, 0]
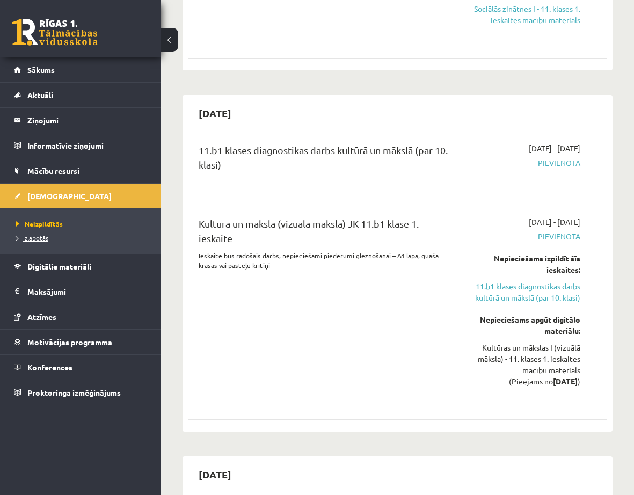
click at [39, 240] on span "Izlabotās" at bounding box center [32, 237] width 32 height 9
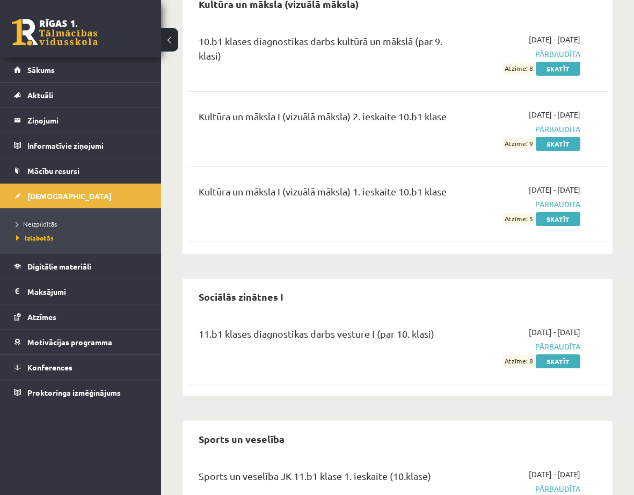
scroll to position [644, 0]
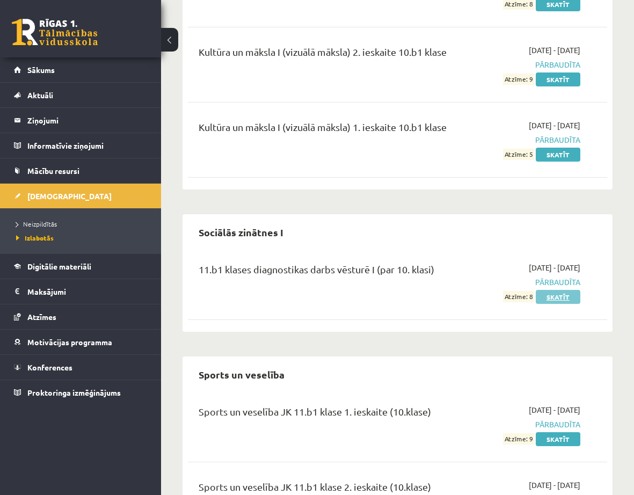
click at [558, 290] on link "Skatīt" at bounding box center [558, 297] width 45 height 14
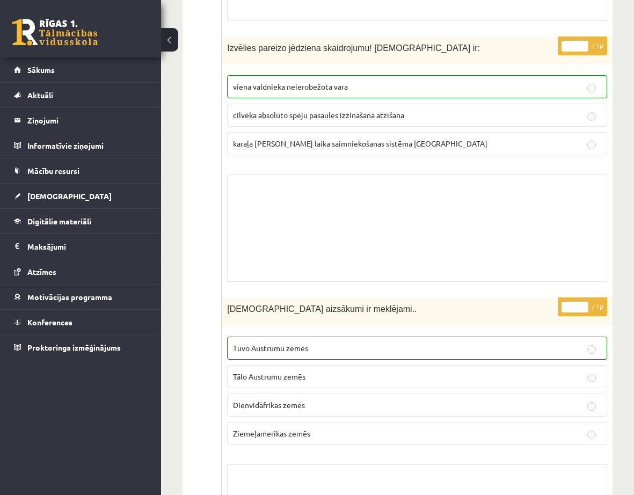
scroll to position [7311, 0]
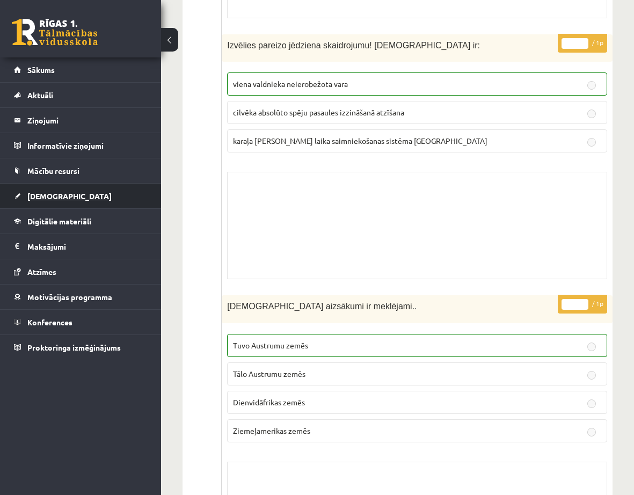
click at [56, 194] on span "[DEMOGRAPHIC_DATA]" at bounding box center [69, 196] width 84 height 10
